Goal: Find specific page/section: Find specific page/section

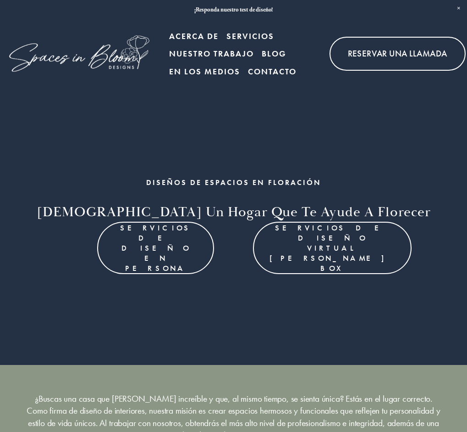
click at [274, 77] on font "Contacto" at bounding box center [272, 71] width 49 height 11
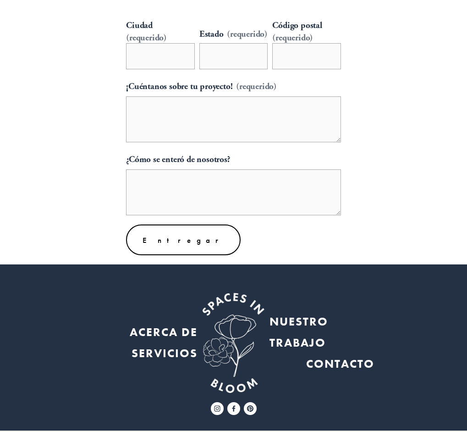
scroll to position [439, 0]
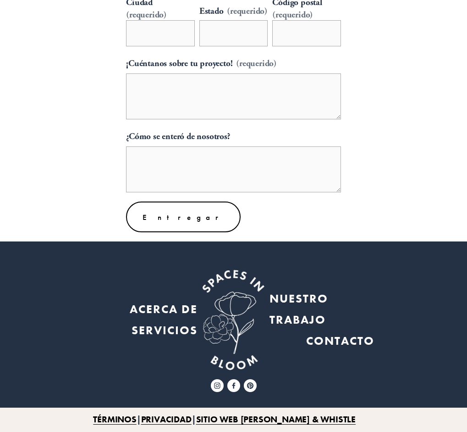
click at [349, 340] on font "CONTACTO" at bounding box center [340, 340] width 68 height 15
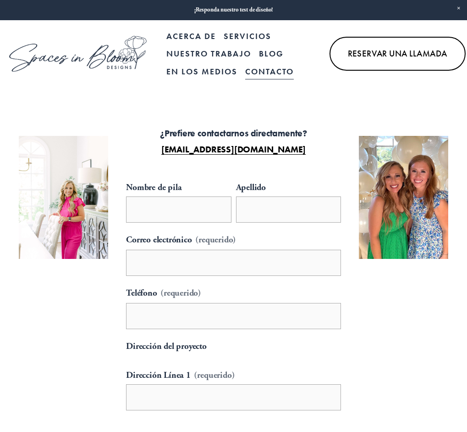
click at [194, 41] on font "Acerca de" at bounding box center [191, 36] width 50 height 11
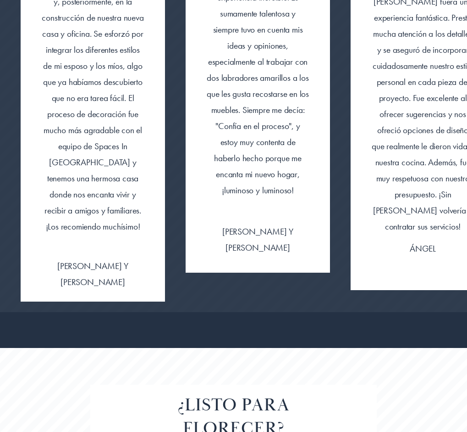
scroll to position [2261, 0]
